Goal: Task Accomplishment & Management: Use online tool/utility

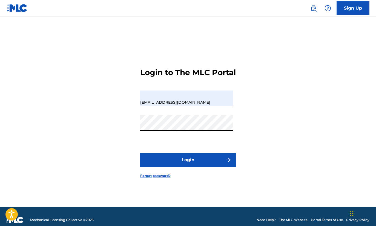
click at [187, 167] on button "Login" at bounding box center [188, 160] width 96 height 14
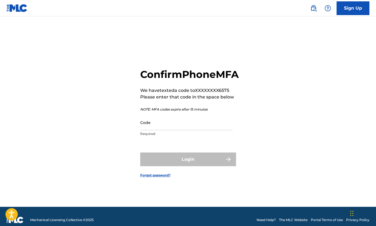
click at [162, 130] on input "Code" at bounding box center [186, 122] width 93 height 16
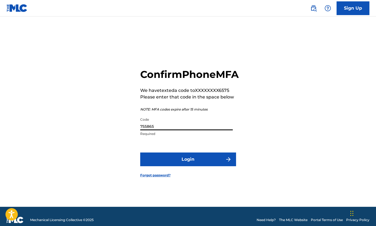
type input "755865"
click at [174, 166] on button "Login" at bounding box center [188, 159] width 96 height 14
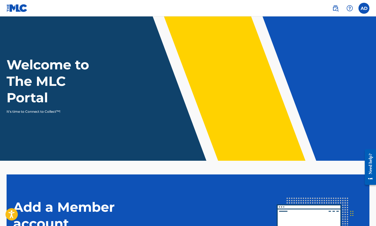
click at [365, 12] on label at bounding box center [363, 8] width 11 height 11
click at [364, 8] on input "AD [PERSON_NAME] [EMAIL_ADDRESS][DOMAIN_NAME] Notification Preferences Profile …" at bounding box center [364, 8] width 0 height 0
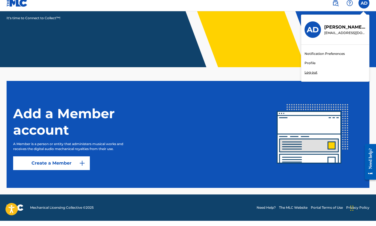
scroll to position [88, 0]
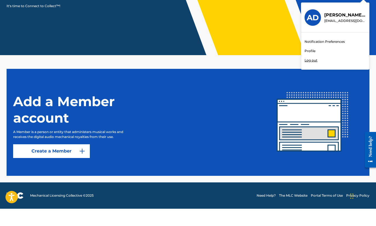
click at [307, 66] on link "Profile" at bounding box center [310, 68] width 11 height 5
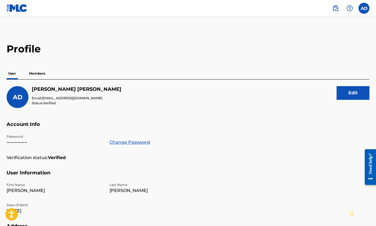
click at [13, 8] on img at bounding box center [17, 8] width 21 height 8
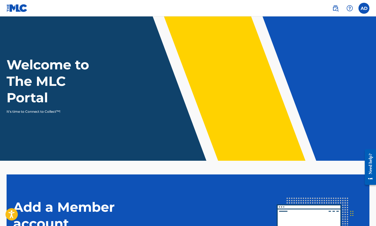
click at [49, 111] on p "It's time to Connect to Collect™!" at bounding box center [54, 111] width 95 height 5
click at [27, 81] on h1 "Welcome to The MLC Portal" at bounding box center [58, 80] width 102 height 49
click at [334, 10] on img at bounding box center [335, 8] width 7 height 7
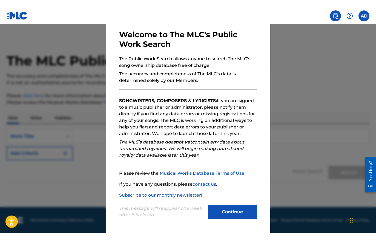
scroll to position [25, 0]
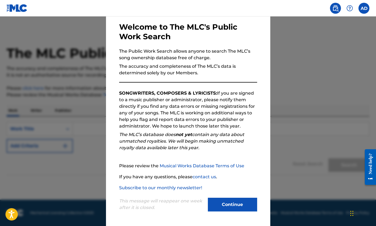
click at [232, 201] on button "Continue" at bounding box center [232, 204] width 49 height 14
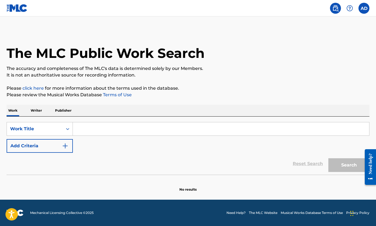
click at [84, 128] on input "Search Form" at bounding box center [221, 128] width 296 height 13
type input "C"
click at [32, 114] on p "Writer" at bounding box center [36, 111] width 15 height 12
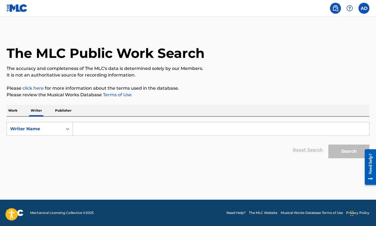
click at [109, 125] on input "Search Form" at bounding box center [221, 128] width 296 height 13
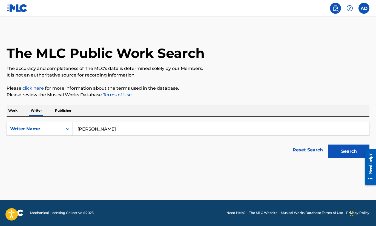
type input "[PERSON_NAME]"
click at [349, 151] on button "Search" at bounding box center [348, 151] width 41 height 14
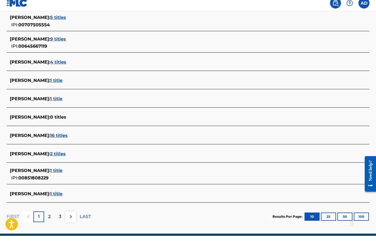
scroll to position [163, 0]
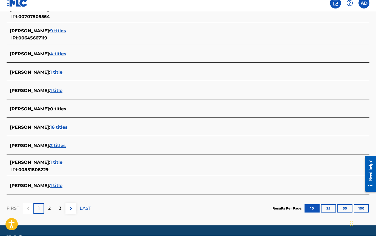
click at [62, 165] on span "1 title" at bounding box center [56, 167] width 12 height 5
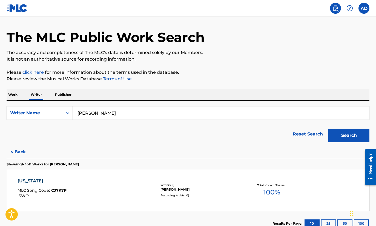
scroll to position [55, 0]
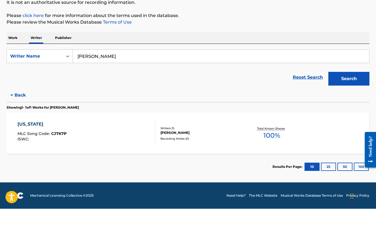
click at [236, 210] on link "Need Help?" at bounding box center [235, 212] width 19 height 5
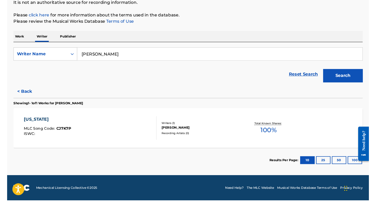
scroll to position [64, 0]
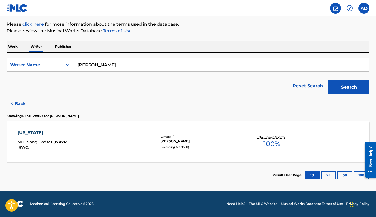
click at [363, 10] on label at bounding box center [363, 8] width 11 height 11
click at [364, 8] on input "AD [PERSON_NAME] [EMAIL_ADDRESS][DOMAIN_NAME] Notification Preferences Profile …" at bounding box center [364, 8] width 0 height 0
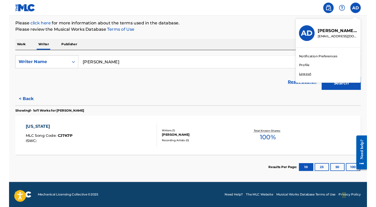
scroll to position [74, 0]
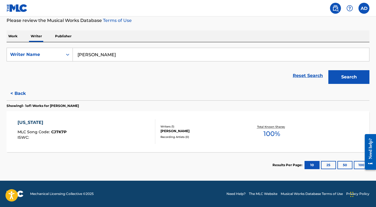
click at [62, 37] on p "Publisher" at bounding box center [63, 36] width 20 height 12
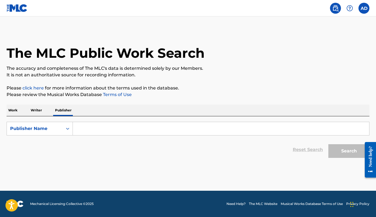
click at [177, 80] on html "Accessibility Screen-Reader Guide, Feedback, and Issue Reporting | New window C…" at bounding box center [188, 108] width 376 height 217
click at [177, 80] on div "The MLC Public Work Search The accuracy and completeness of The MLC's data is d…" at bounding box center [188, 95] width 376 height 131
click at [12, 112] on p "Work" at bounding box center [13, 111] width 13 height 12
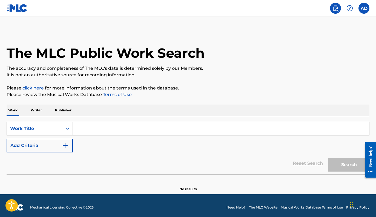
click at [334, 10] on img at bounding box center [335, 8] width 7 height 7
click at [366, 10] on label at bounding box center [363, 8] width 11 height 11
click at [364, 8] on input "AD [PERSON_NAME] [EMAIL_ADDRESS][DOMAIN_NAME] Notification Preferences Profile …" at bounding box center [364, 8] width 0 height 0
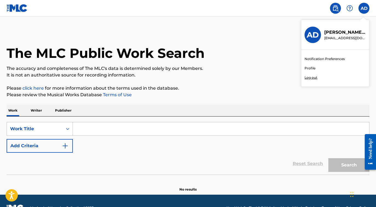
click at [311, 78] on p "Log out" at bounding box center [311, 77] width 13 height 5
click at [364, 8] on input "AD [PERSON_NAME] [EMAIL_ADDRESS][DOMAIN_NAME] Notification Preferences Profile …" at bounding box center [364, 8] width 0 height 0
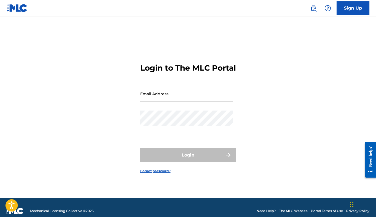
click at [153, 102] on input "Email Address" at bounding box center [186, 94] width 93 height 16
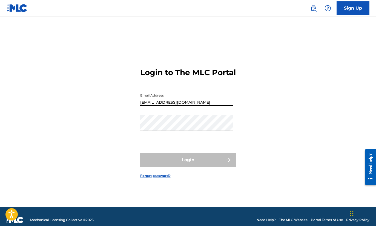
type input "[EMAIL_ADDRESS][DOMAIN_NAME]"
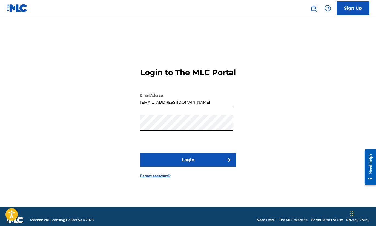
click at [188, 164] on button "Login" at bounding box center [188, 160] width 96 height 14
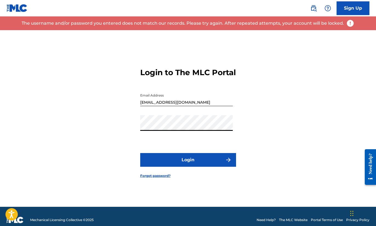
click at [158, 178] on link "Forgot password?" at bounding box center [155, 175] width 30 height 5
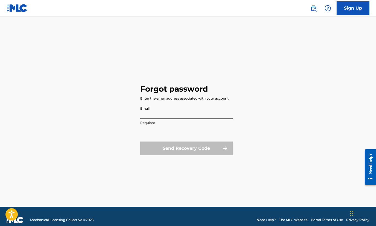
click at [156, 115] on input "Email" at bounding box center [186, 112] width 93 height 16
type input "[EMAIL_ADDRESS][DOMAIN_NAME]"
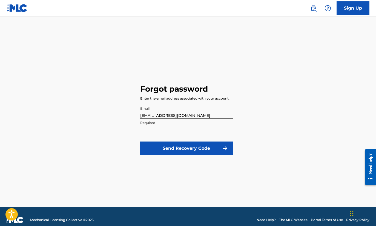
click at [186, 148] on button "Send Recovery Code" at bounding box center [186, 148] width 93 height 14
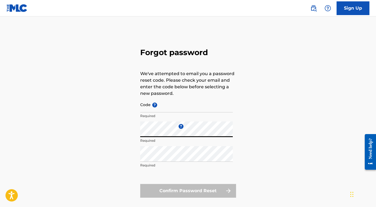
click at [153, 108] on input "Code ?" at bounding box center [186, 105] width 93 height 16
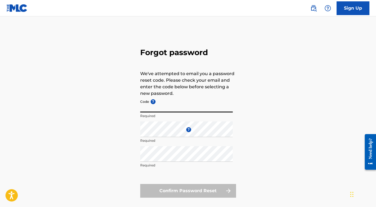
click at [170, 108] on input "Code ?" at bounding box center [186, 105] width 93 height 16
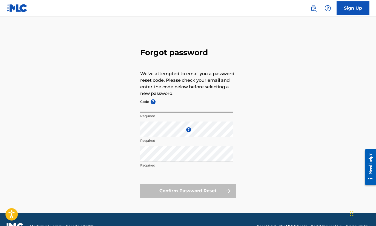
paste input "FP_348c577e48a2bc5989ae4bddb9ba"
type input "FP_348c577e48a2bc5989ae4bddb9ba"
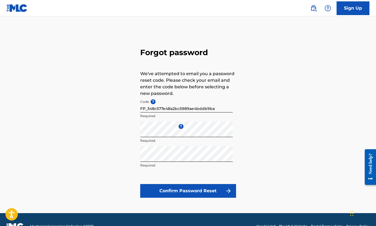
click at [164, 191] on button "Confirm Password Reset" at bounding box center [188, 191] width 96 height 14
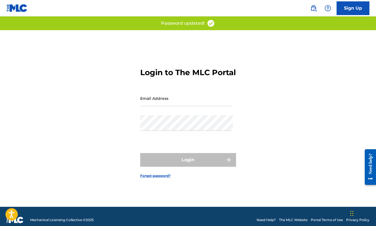
click at [153, 101] on input "Email Address" at bounding box center [186, 98] width 93 height 16
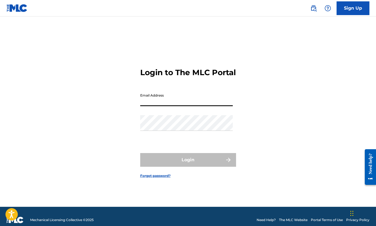
click at [153, 101] on html "Accessibility Screen-Reader Guide, Feedback, and Issue Reporting | New window C…" at bounding box center [188, 113] width 376 height 226
click at [153, 101] on input "Email Address" at bounding box center [186, 98] width 93 height 16
type input "[EMAIL_ADDRESS][DOMAIN_NAME]"
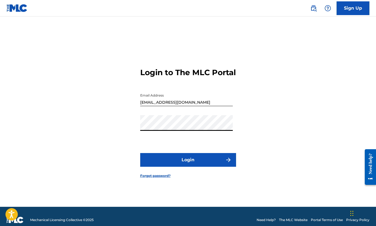
click at [188, 161] on button "Login" at bounding box center [188, 160] width 96 height 14
click at [180, 163] on button "Login" at bounding box center [188, 160] width 96 height 14
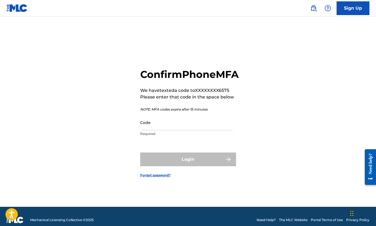
click at [176, 130] on input "Code" at bounding box center [186, 122] width 93 height 16
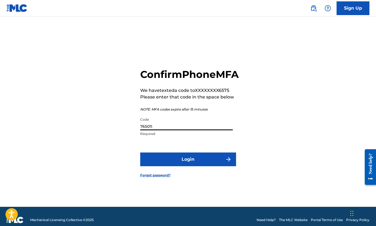
type input "765011"
click at [189, 166] on button "Login" at bounding box center [188, 159] width 96 height 14
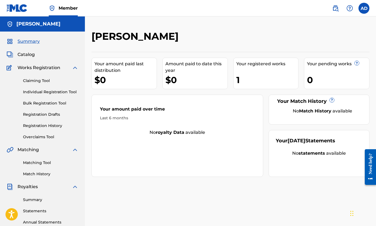
click at [55, 94] on link "Individual Registration Tool" at bounding box center [50, 92] width 55 height 6
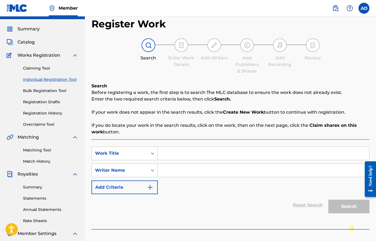
scroll to position [12, 0]
click at [25, 41] on span "Catalog" at bounding box center [26, 42] width 17 height 7
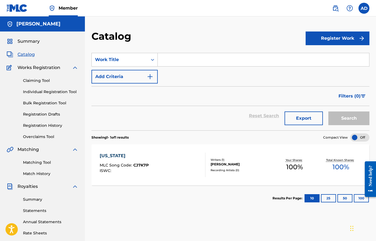
click at [131, 166] on span "MLC Song Code :" at bounding box center [117, 165] width 34 height 5
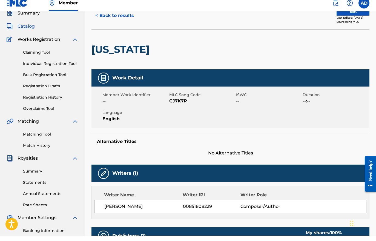
scroll to position [24, 0]
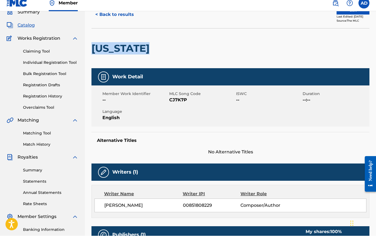
drag, startPoint x: 91, startPoint y: 48, endPoint x: 154, endPoint y: 45, distance: 63.0
click at [152, 47] on h2 "[US_STATE]" at bounding box center [121, 53] width 61 height 12
click at [142, 48] on h2 "[US_STATE]" at bounding box center [121, 53] width 61 height 12
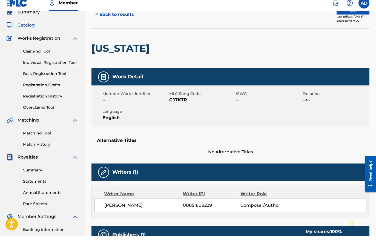
click at [142, 48] on h2 "[US_STATE]" at bounding box center [121, 53] width 61 height 12
copy h2 "[US_STATE]"
click at [45, 136] on link "Matching Tool" at bounding box center [50, 139] width 55 height 6
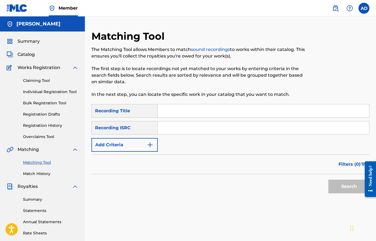
click at [186, 111] on input "Search Form" at bounding box center [263, 110] width 211 height 13
paste input "[US_STATE]"
type input "[US_STATE]"
click at [144, 145] on button "Add Criteria" at bounding box center [124, 145] width 66 height 14
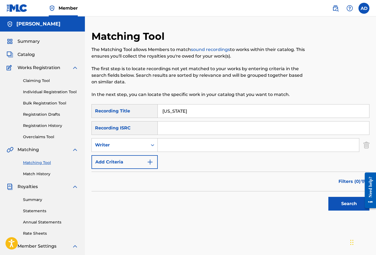
click at [170, 145] on input "Search Form" at bounding box center [258, 144] width 201 height 13
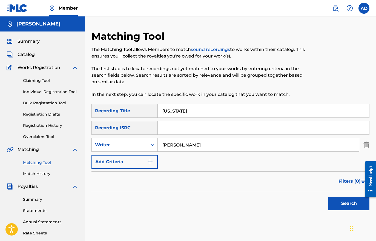
type input "[PERSON_NAME]"
click at [271, 170] on form "SearchWithCriteriacb914210-84dc-45f7-9305-0cc5c83c101a Recording Title [US_STAT…" at bounding box center [230, 158] width 278 height 109
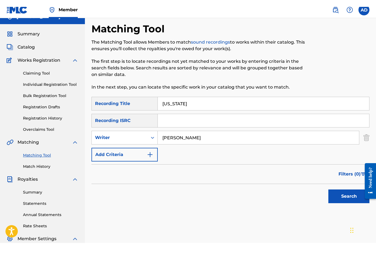
scroll to position [14, 0]
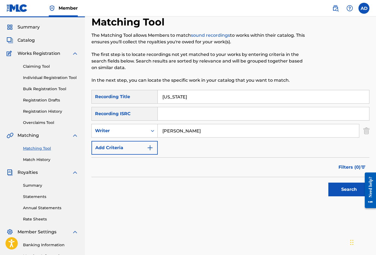
click at [341, 190] on button "Search" at bounding box center [348, 189] width 41 height 14
click at [341, 190] on div "Search" at bounding box center [348, 188] width 44 height 22
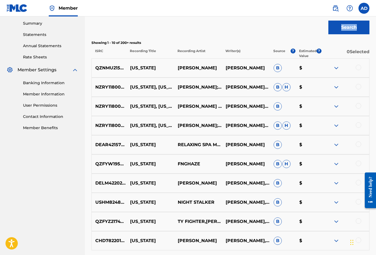
scroll to position [210, 0]
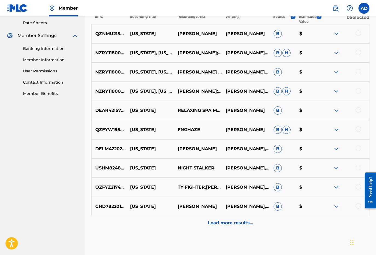
click at [227, 217] on div "Load more results..." at bounding box center [230, 223] width 278 height 14
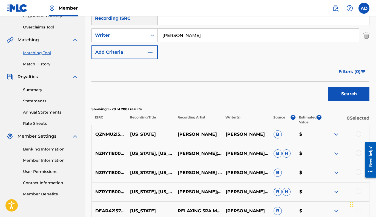
scroll to position [53, 0]
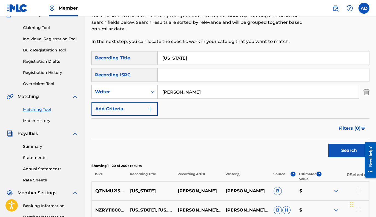
click at [154, 109] on button "Add Criteria" at bounding box center [124, 109] width 66 height 14
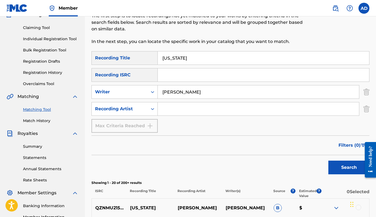
click at [190, 115] on input "Search Form" at bounding box center [258, 108] width 201 height 13
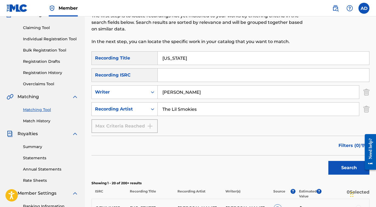
type input "The Lil Smokies"
click at [344, 170] on button "Search" at bounding box center [348, 168] width 41 height 14
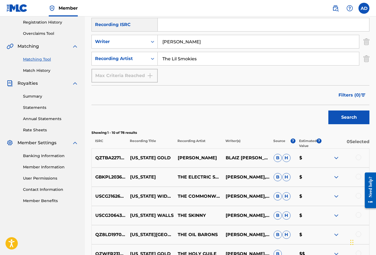
scroll to position [105, 0]
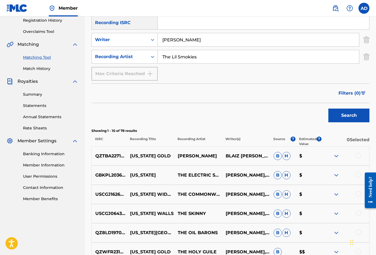
drag, startPoint x: 200, startPoint y: 113, endPoint x: 202, endPoint y: 119, distance: 6.8
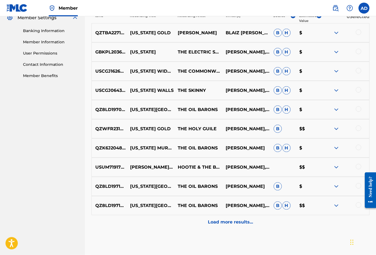
scroll to position [228, 0]
click at [234, 217] on div "Load more results..." at bounding box center [230, 222] width 278 height 14
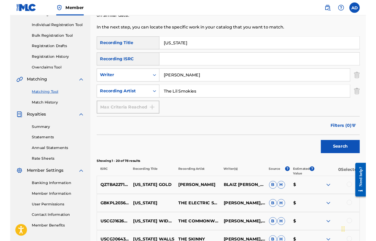
scroll to position [65, 0]
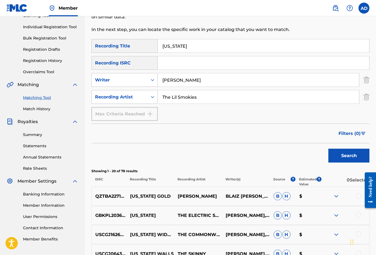
click at [210, 83] on input "[PERSON_NAME]" at bounding box center [258, 79] width 201 height 13
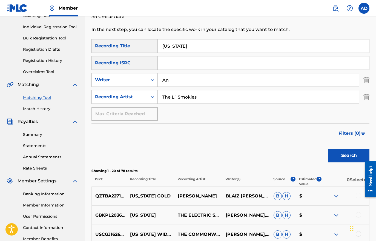
type input "A"
click at [341, 155] on button "Search" at bounding box center [348, 156] width 41 height 14
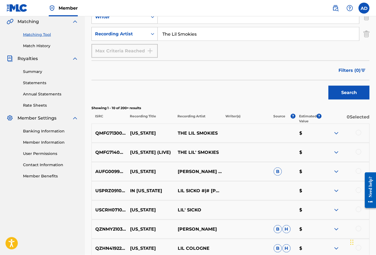
scroll to position [128, 0]
click at [361, 134] on div at bounding box center [358, 132] width 5 height 5
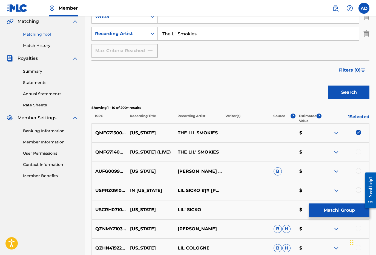
click at [360, 155] on div at bounding box center [345, 152] width 48 height 7
click at [360, 155] on div "QMFG71400021 [US_STATE] (LIVE) THE LIL' SMOKIES $" at bounding box center [230, 151] width 278 height 19
click at [359, 153] on div at bounding box center [358, 151] width 5 height 5
click at [336, 210] on button "Match 2 Groups" at bounding box center [339, 210] width 61 height 14
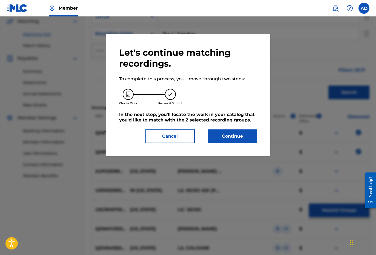
click at [236, 138] on button "Continue" at bounding box center [232, 136] width 49 height 14
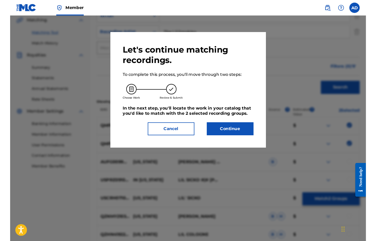
scroll to position [85, 0]
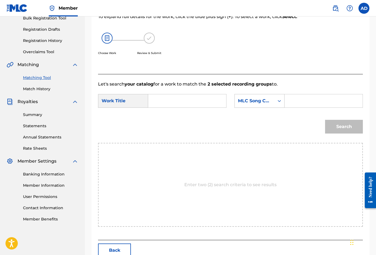
click at [167, 101] on input "Search Form" at bounding box center [187, 100] width 69 height 13
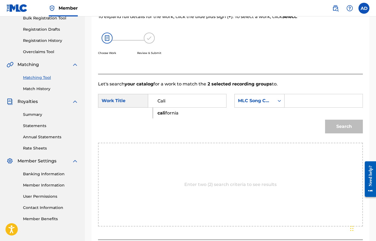
click at [168, 113] on span "fornia" at bounding box center [171, 112] width 13 height 5
type input "[US_STATE]"
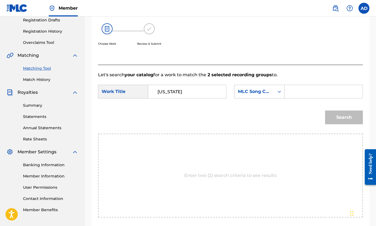
scroll to position [94, 0]
click at [306, 94] on input "Search Form" at bounding box center [323, 91] width 69 height 13
type input "c"
click at [190, 91] on input "[US_STATE]" at bounding box center [187, 91] width 69 height 13
click at [179, 106] on div "Search" at bounding box center [230, 119] width 265 height 28
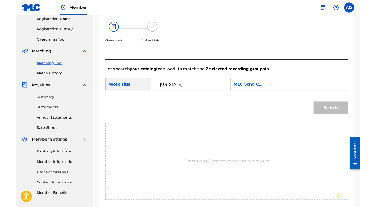
scroll to position [94, 0]
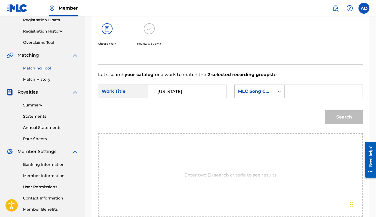
click at [308, 91] on input "Search Form" at bounding box center [323, 91] width 69 height 13
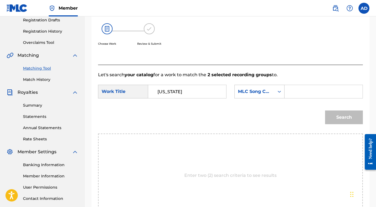
click at [308, 91] on html "Accessibility Screen-Reader Guide, Feedback, and Issue Reporting | New window C…" at bounding box center [188, 9] width 376 height 207
click at [308, 91] on input "Search Form" at bounding box center [323, 91] width 69 height 13
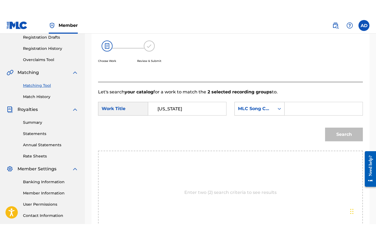
scroll to position [94, 0]
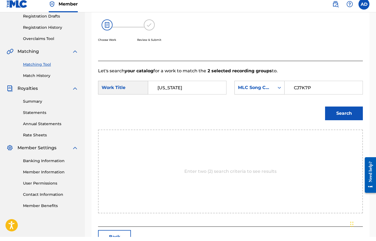
type input "CJ7K7P"
click at [333, 117] on button "Search" at bounding box center [344, 118] width 38 height 14
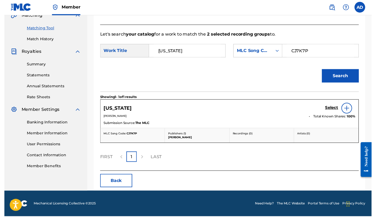
scroll to position [134, 0]
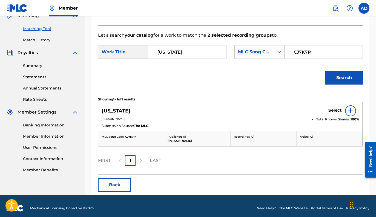
click at [339, 111] on h5 "Select" at bounding box center [334, 110] width 13 height 5
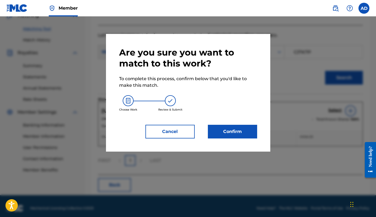
click at [237, 135] on button "Confirm" at bounding box center [232, 132] width 49 height 14
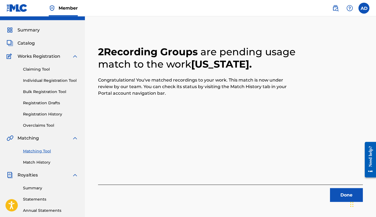
scroll to position [19, 0]
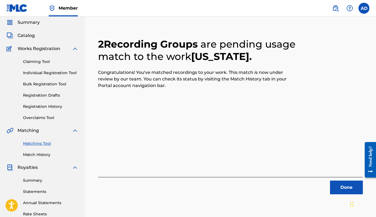
click at [43, 157] on link "Match History" at bounding box center [50, 155] width 55 height 6
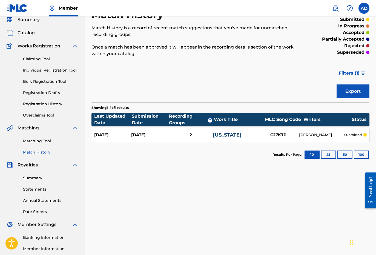
scroll to position [22, 0]
